Goal: Task Accomplishment & Management: Use online tool/utility

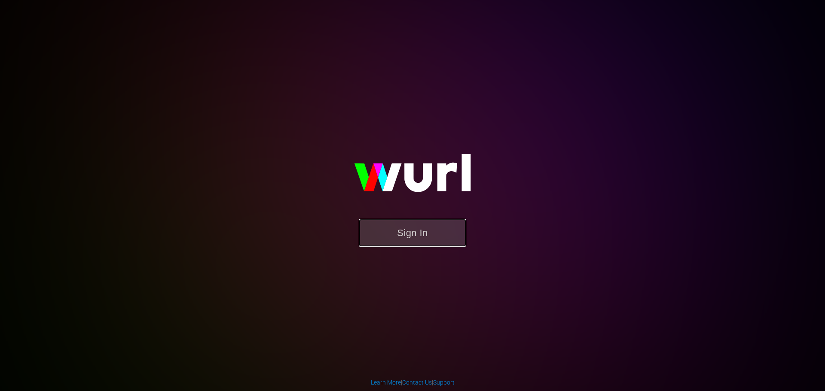
click at [399, 243] on button "Sign In" at bounding box center [412, 233] width 107 height 28
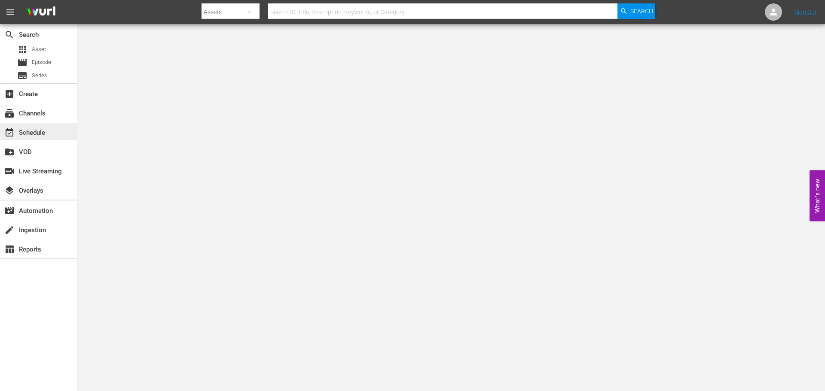
click at [44, 131] on div "event_available Schedule" at bounding box center [24, 132] width 48 height 8
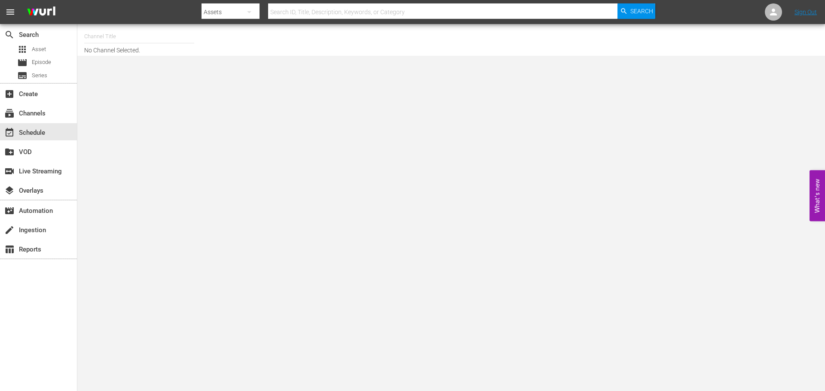
click at [98, 34] on input "text" at bounding box center [139, 36] width 110 height 21
type input "c"
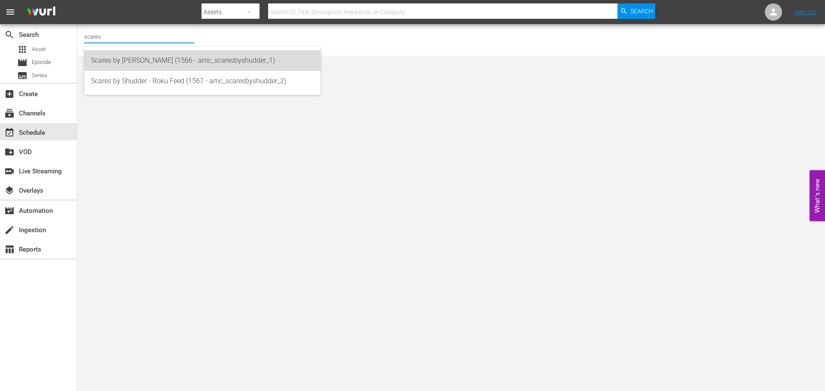
click at [139, 53] on div "Scares by [PERSON_NAME] (1566 - amc_scaresbyshudder_1)" at bounding box center [202, 60] width 222 height 21
type input "Scares by [PERSON_NAME] (1566 - amc_scaresbyshudder_1)"
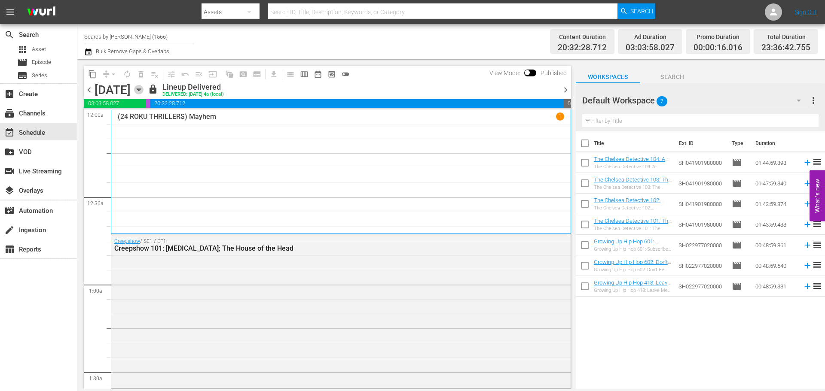
click at [143, 88] on icon "button" at bounding box center [138, 89] width 9 height 9
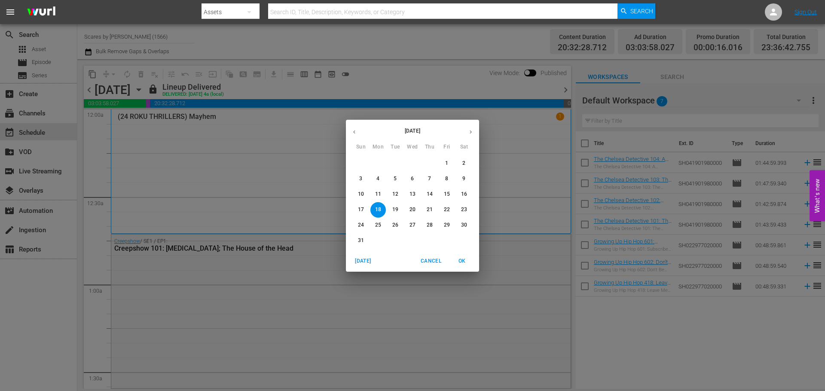
click at [362, 235] on button "31" at bounding box center [360, 240] width 15 height 15
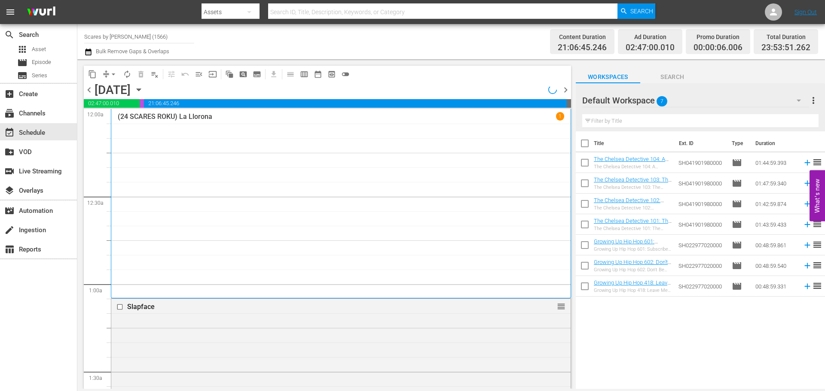
click at [185, 144] on div "(24 SCARES ROKU) La Llorona 1" at bounding box center [341, 203] width 446 height 183
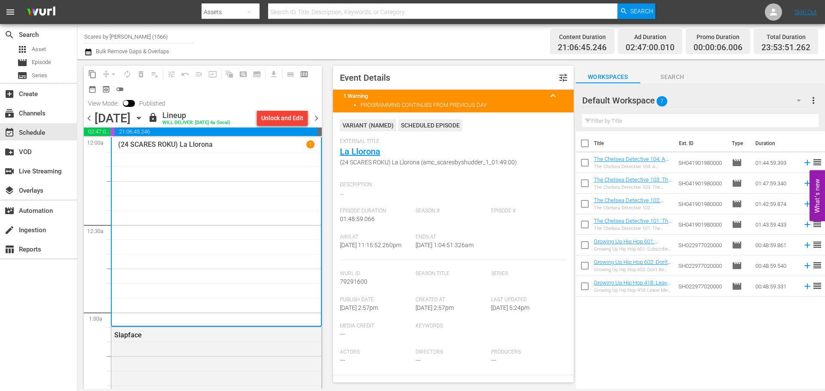
click at [316, 119] on span "chevron_right" at bounding box center [316, 118] width 11 height 11
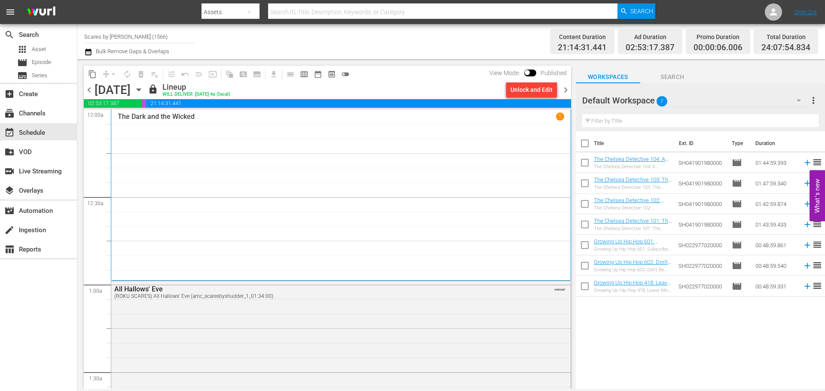
click at [227, 166] on div "The Dark and the Wicked 1" at bounding box center [341, 195] width 446 height 165
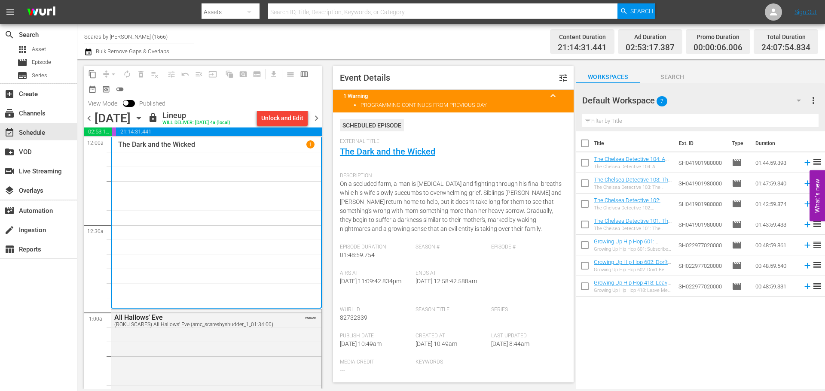
click at [319, 119] on span "chevron_right" at bounding box center [316, 118] width 11 height 11
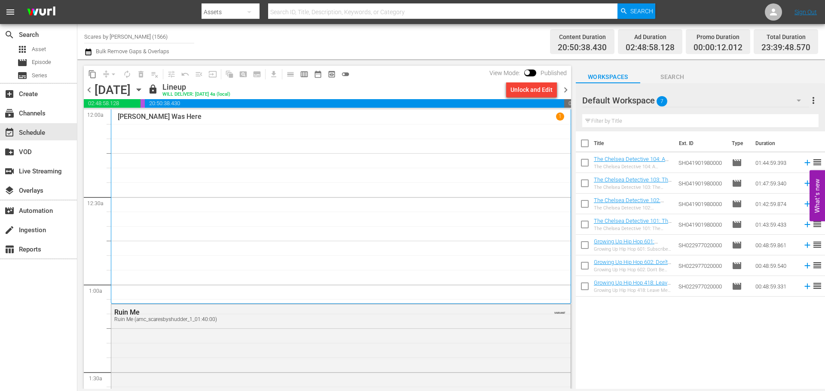
click at [155, 149] on div "[PERSON_NAME] Was Here 1" at bounding box center [341, 207] width 446 height 188
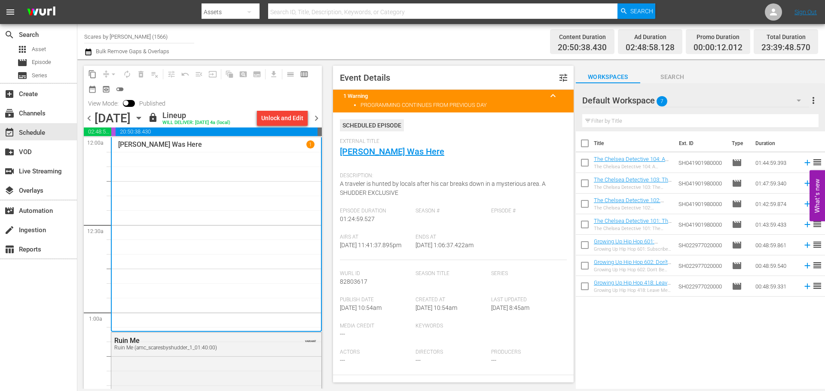
click at [314, 117] on span "chevron_right" at bounding box center [316, 118] width 11 height 11
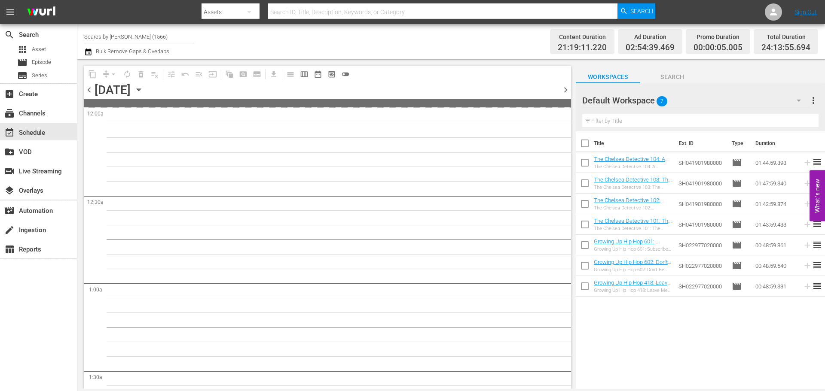
click at [472, 55] on div "Channel Title Scares by [PERSON_NAME] (1566) Bulk Remove Gaps & Overlaps" at bounding box center [284, 41] width 400 height 31
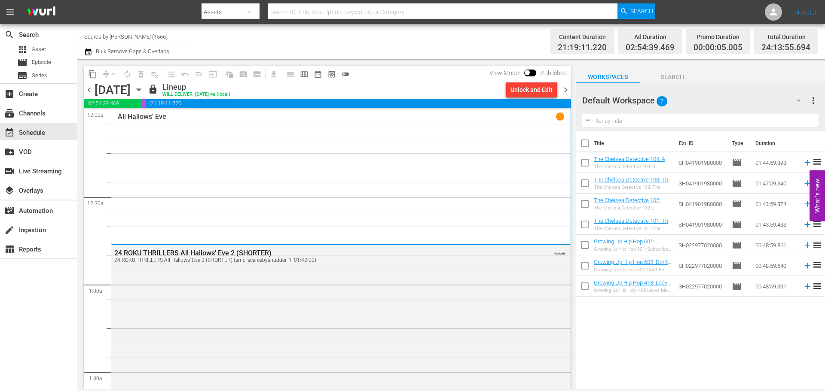
click at [183, 132] on div "All Hallows' Eve 1" at bounding box center [341, 177] width 446 height 129
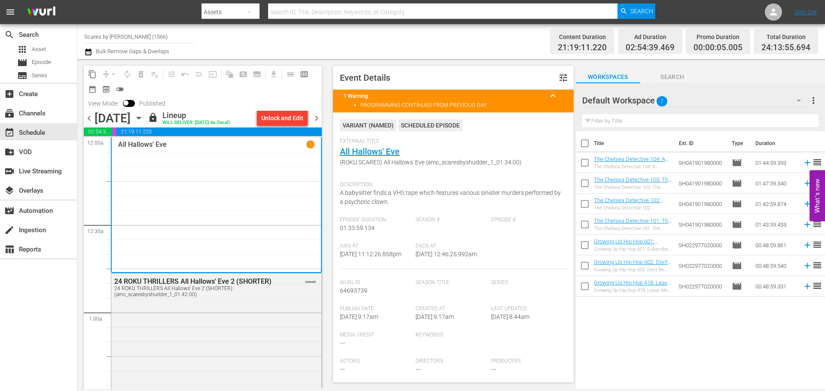
click at [316, 124] on span "chevron_right" at bounding box center [316, 118] width 11 height 11
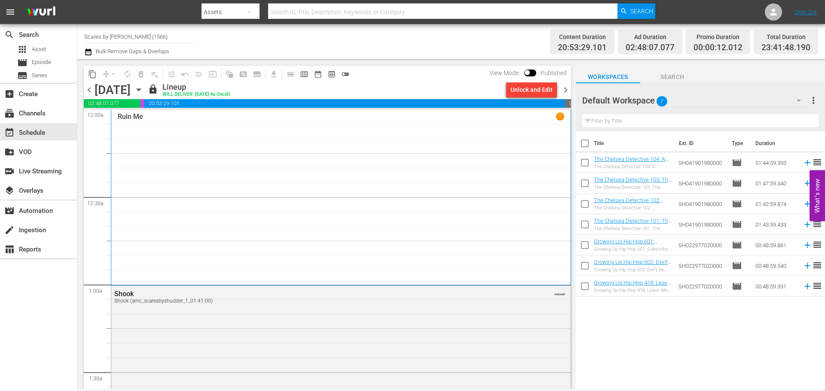
click at [271, 152] on div "Ruin Me 1" at bounding box center [341, 198] width 446 height 170
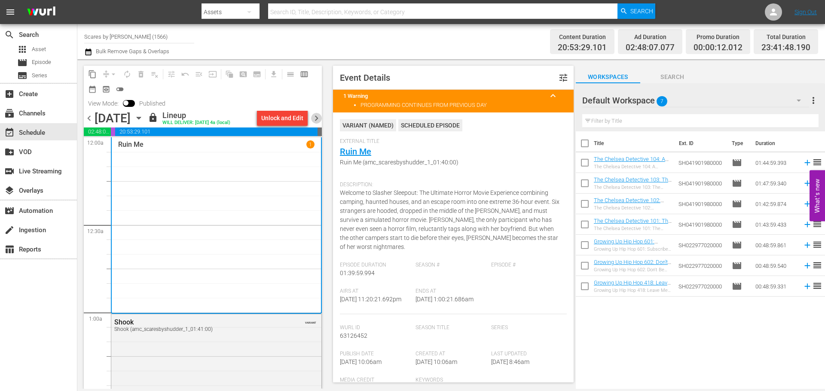
click at [314, 122] on span "chevron_right" at bounding box center [316, 118] width 11 height 11
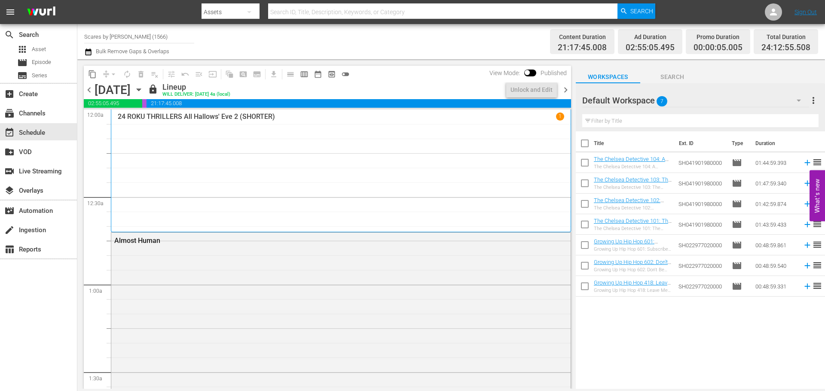
click at [220, 149] on div "24 ROKU THRILLERS All Hallows' Eve 2 (SHORTER) 1" at bounding box center [341, 171] width 446 height 117
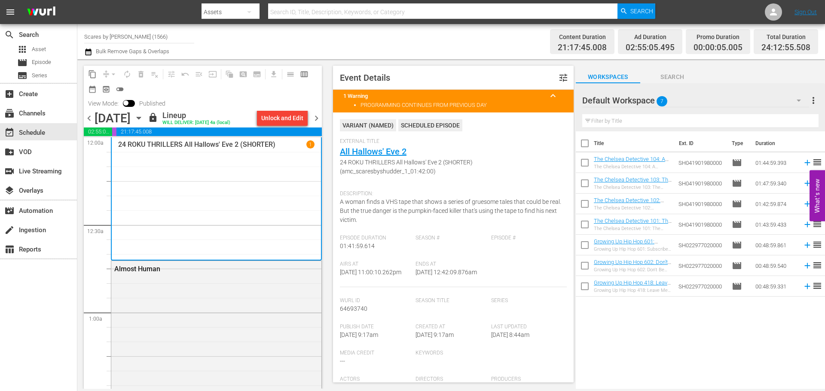
click at [317, 118] on span "chevron_right" at bounding box center [316, 118] width 11 height 11
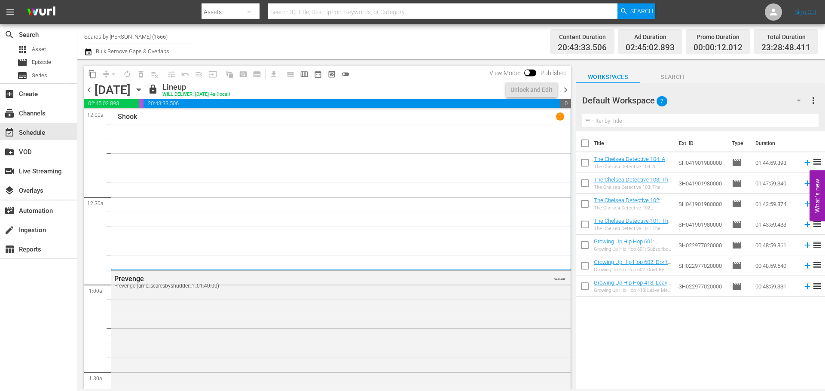
click at [203, 138] on div "Shook 1" at bounding box center [341, 190] width 446 height 155
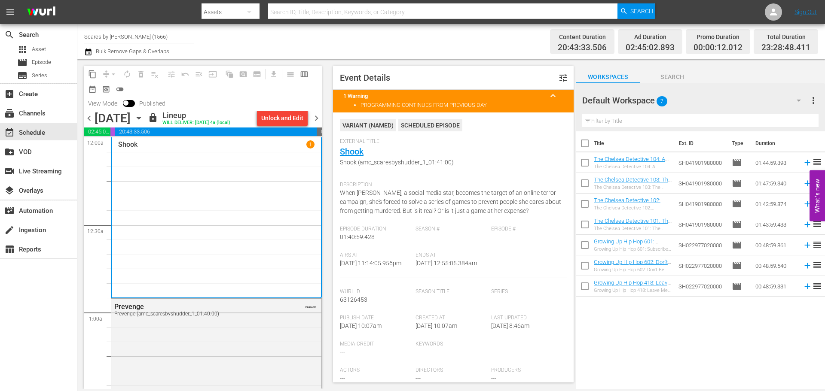
click at [320, 117] on span "chevron_right" at bounding box center [316, 118] width 11 height 11
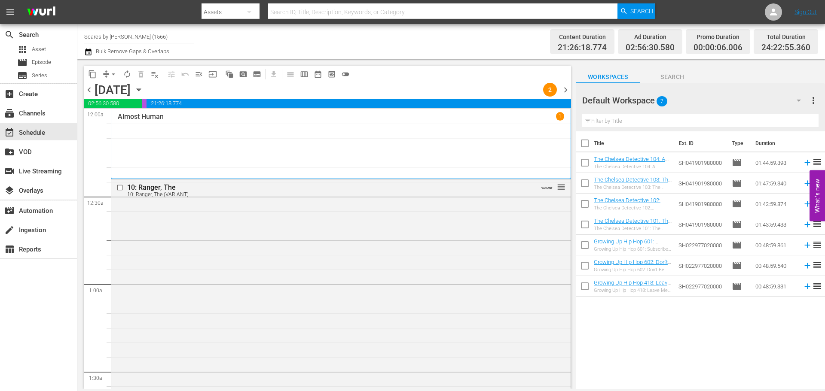
click at [143, 134] on div "Almost Human 1" at bounding box center [341, 143] width 446 height 63
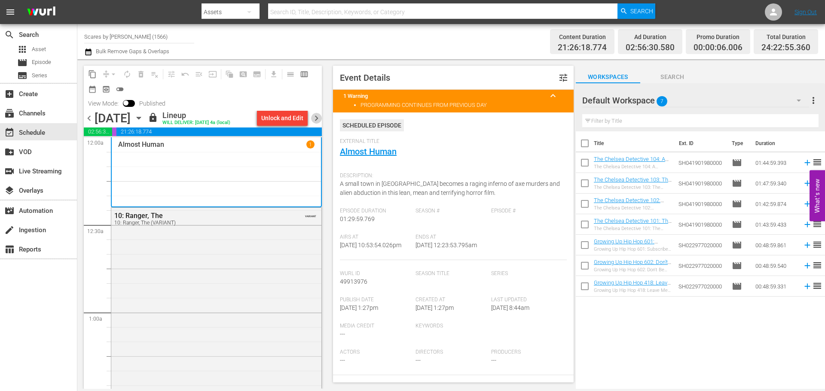
click at [318, 118] on span "chevron_right" at bounding box center [316, 118] width 11 height 11
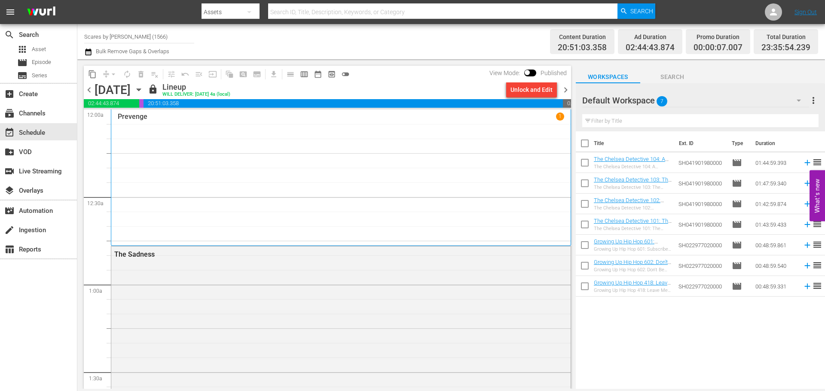
click at [214, 146] on div "Prevenge 1" at bounding box center [341, 178] width 446 height 130
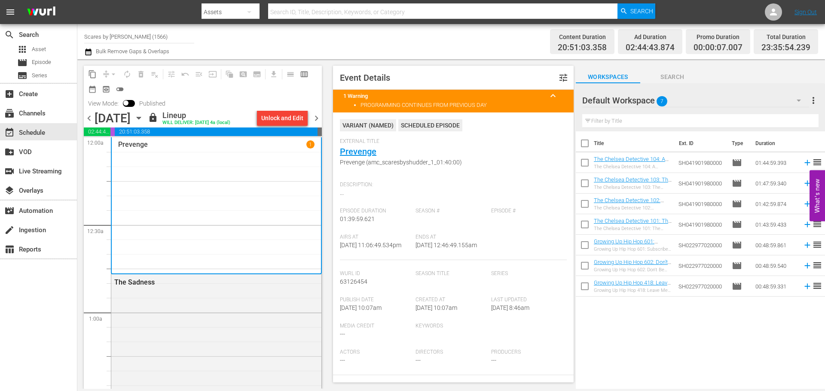
click at [316, 118] on span "chevron_right" at bounding box center [316, 118] width 11 height 11
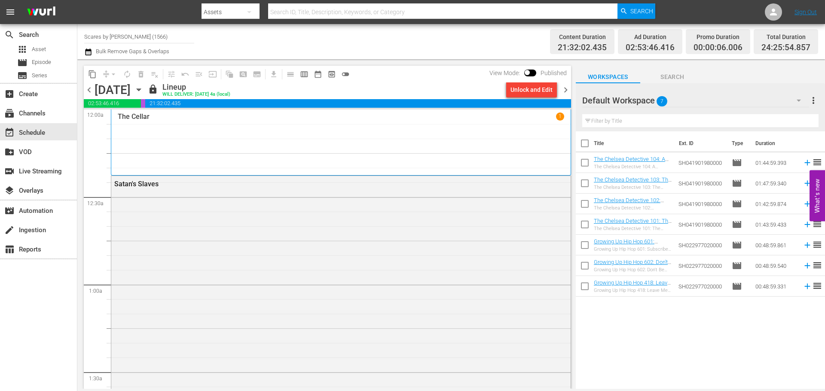
click at [177, 139] on div "The Cellar 1" at bounding box center [341, 143] width 446 height 60
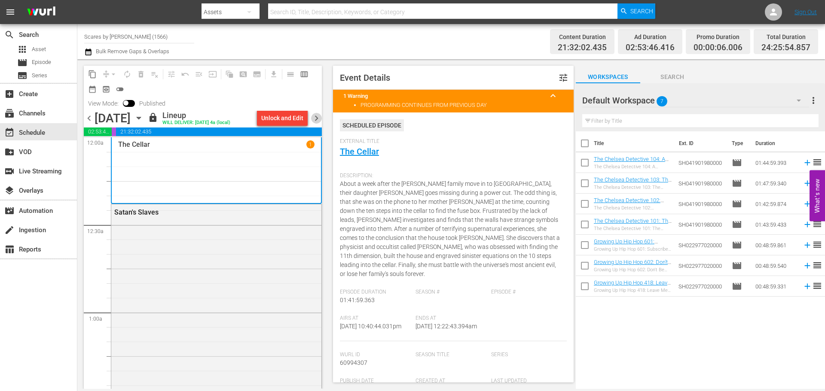
click at [316, 116] on span "chevron_right" at bounding box center [316, 118] width 11 height 11
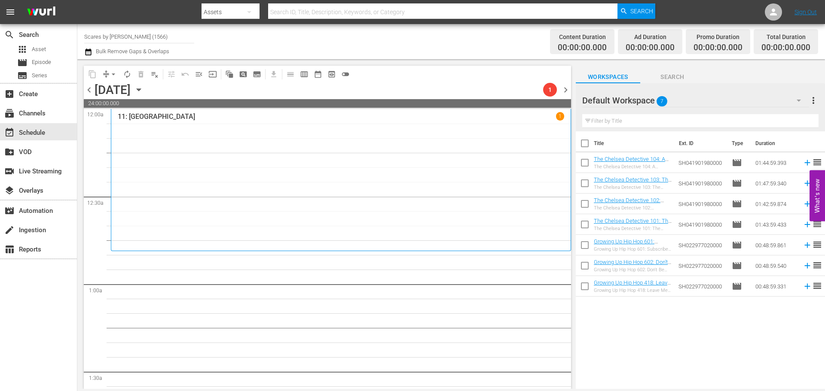
click at [155, 131] on div "11: [GEOGRAPHIC_DATA] 1" at bounding box center [341, 180] width 446 height 136
